Goal: Information Seeking & Learning: Understand process/instructions

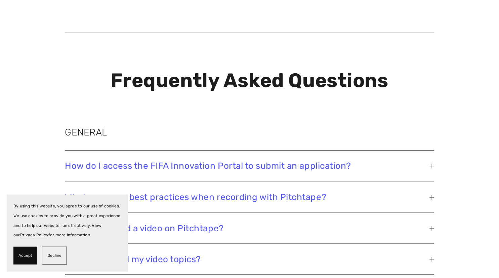
scroll to position [1105, 0]
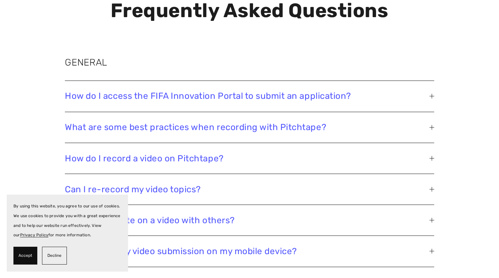
click at [358, 111] on button "How do I access the FIFA Innovation Portal to submit an application?" at bounding box center [249, 96] width 369 height 31
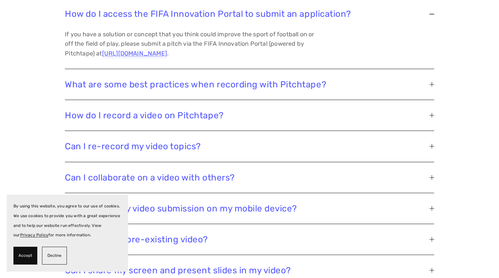
scroll to position [1187, 0]
click at [292, 89] on span "What are some best practices when recording with Pitchtape?" at bounding box center [247, 84] width 364 height 10
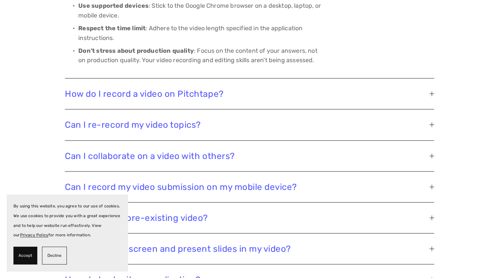
scroll to position [1330, 0]
click at [217, 99] on span "How do I record a video on Pitchtape?" at bounding box center [247, 93] width 364 height 10
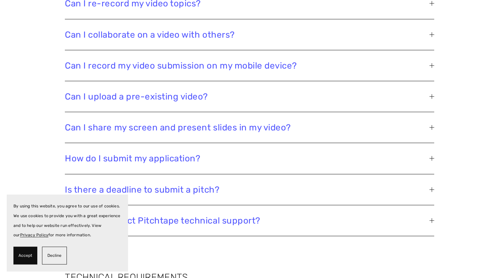
scroll to position [1283, 0]
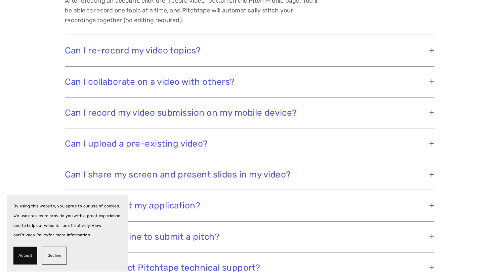
click at [156, 66] on button "Can I re-record my video topics?" at bounding box center [249, 50] width 369 height 31
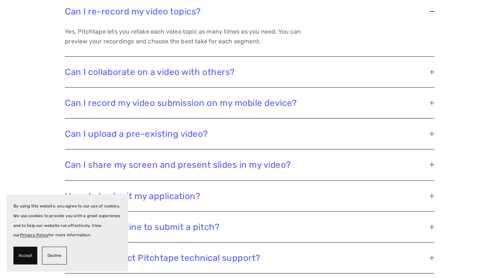
click at [154, 77] on span "Can I collaborate on a video with others?" at bounding box center [247, 72] width 364 height 10
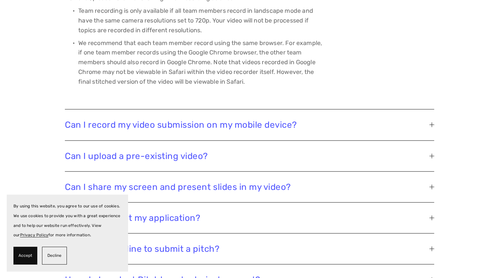
scroll to position [1396, 0]
click at [141, 130] on span "Can I record my video submission on my mobile device?" at bounding box center [247, 124] width 364 height 10
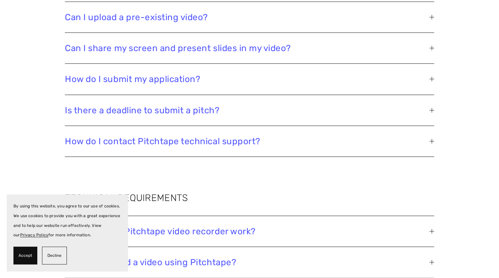
scroll to position [1409, 0]
click at [133, 23] on span "Can I upload a pre-existing video?" at bounding box center [247, 17] width 364 height 10
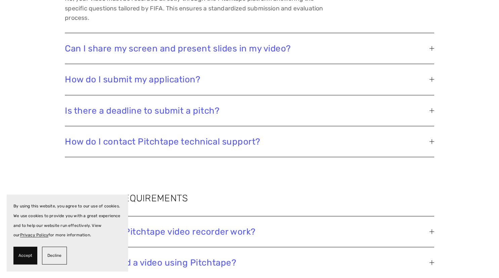
scroll to position [1393, 0]
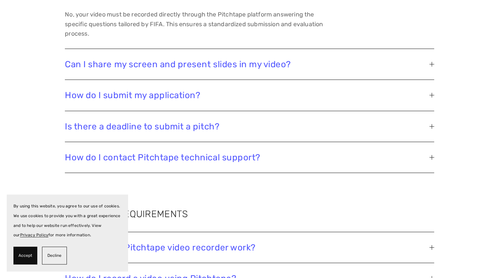
click at [144, 80] on button "Can I share my screen and present slides in my video?" at bounding box center [249, 64] width 369 height 31
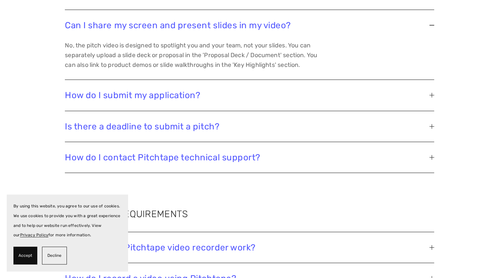
click at [149, 100] on span "How do I submit my application?" at bounding box center [247, 95] width 364 height 10
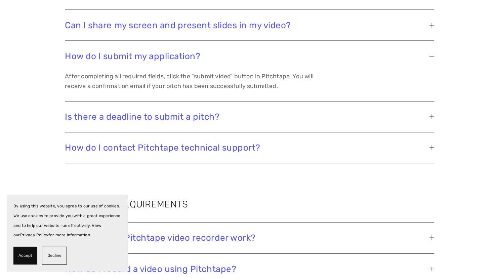
click at [157, 122] on span "Is there a deadline to submit a pitch?" at bounding box center [247, 116] width 364 height 10
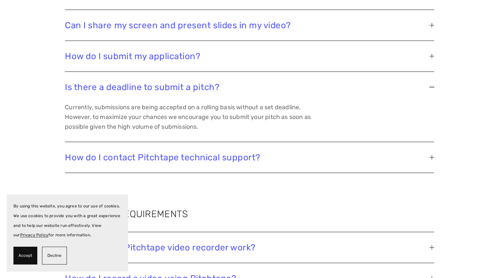
click at [219, 170] on button "How do I contact Pitchtape technical support?" at bounding box center [249, 157] width 369 height 31
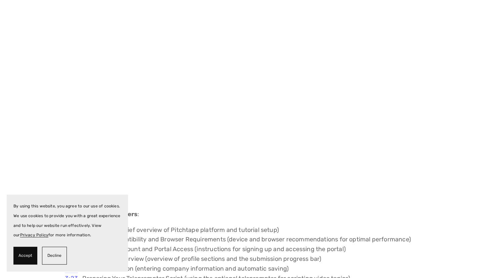
scroll to position [647, 0]
click at [53, 255] on span "Decline" at bounding box center [54, 255] width 14 height 10
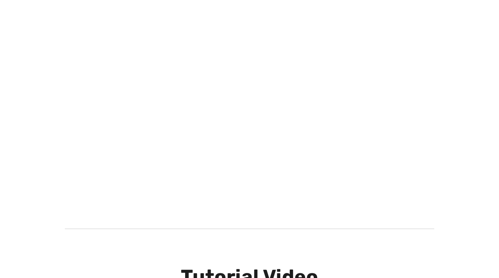
scroll to position [316, 0]
